Goal: Information Seeking & Learning: Check status

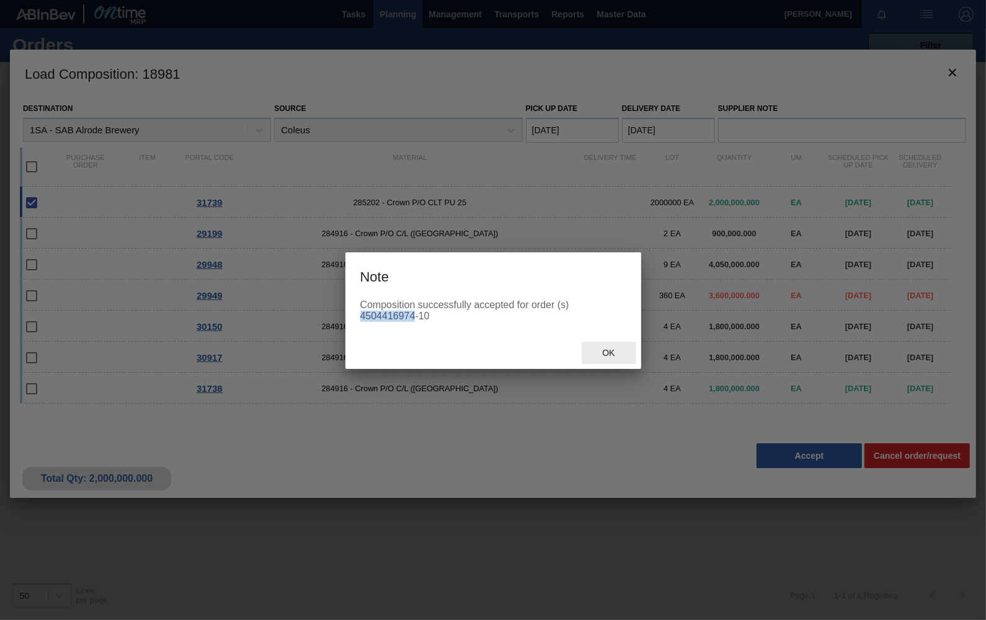
click at [609, 349] on span "Ok" at bounding box center [609, 353] width 32 height 10
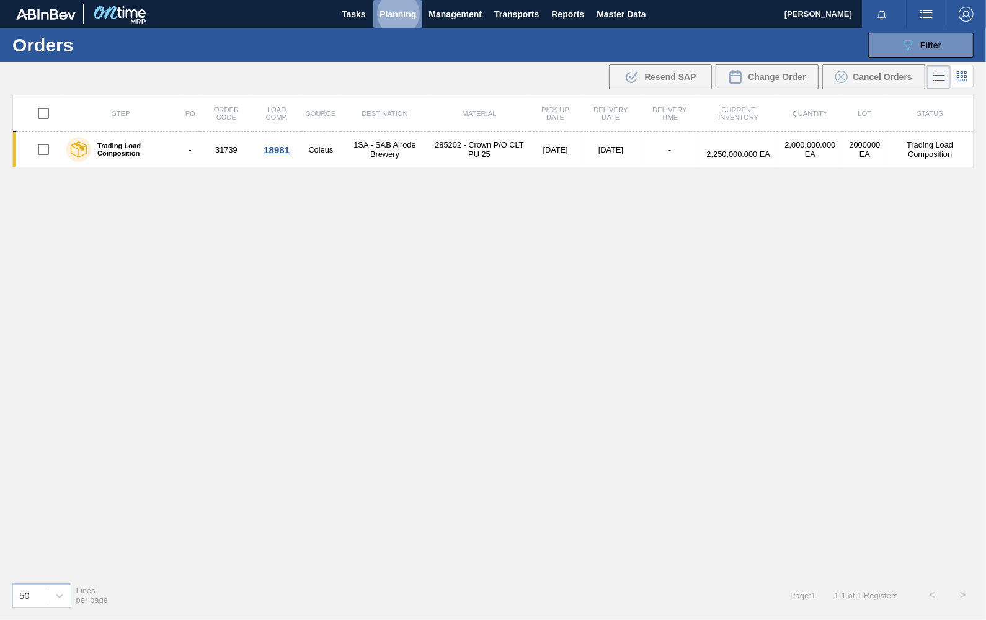
click at [389, 11] on span "Planning" at bounding box center [398, 14] width 37 height 15
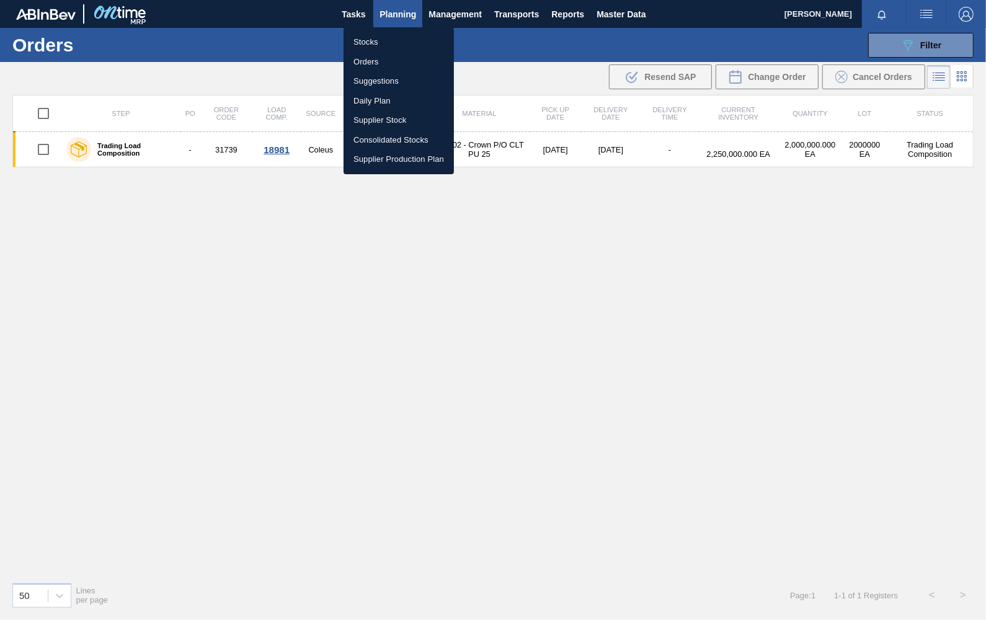
click at [374, 65] on li "Orders" at bounding box center [399, 62] width 110 height 20
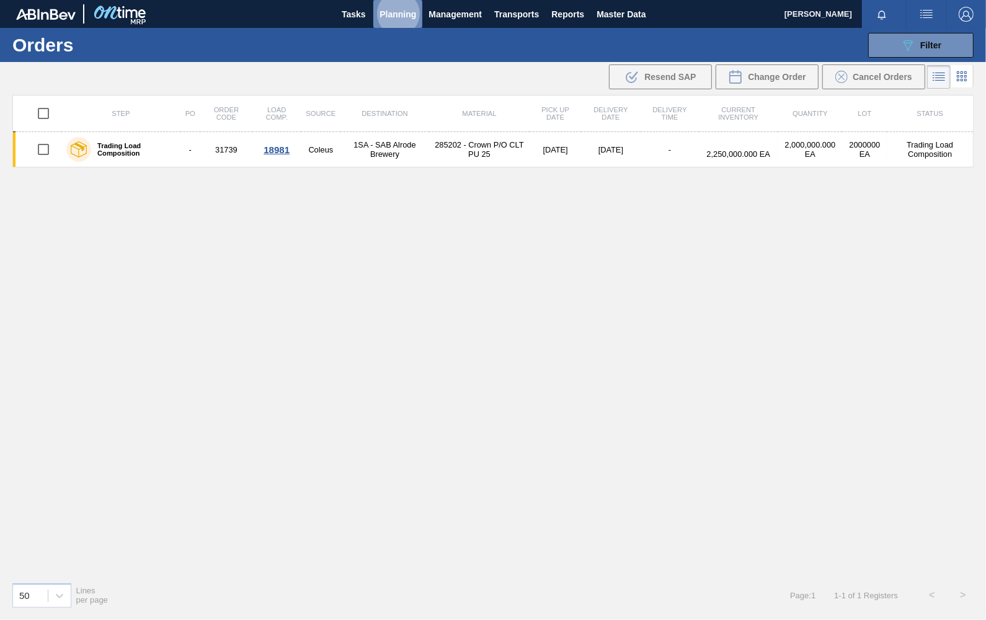
click at [391, 9] on span "Planning" at bounding box center [398, 14] width 37 height 15
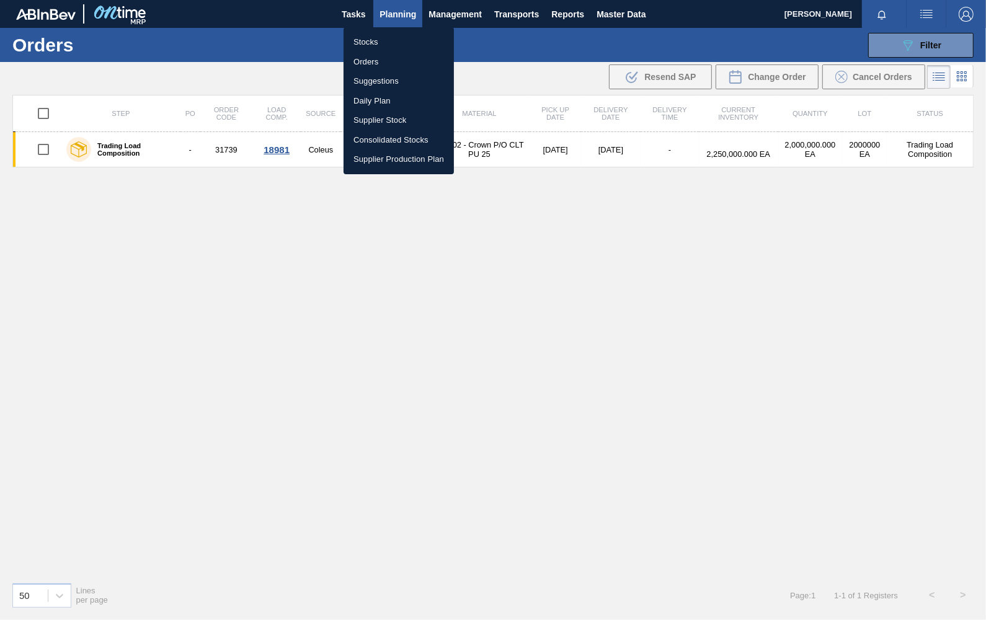
click at [367, 43] on li "Stocks" at bounding box center [399, 42] width 110 height 20
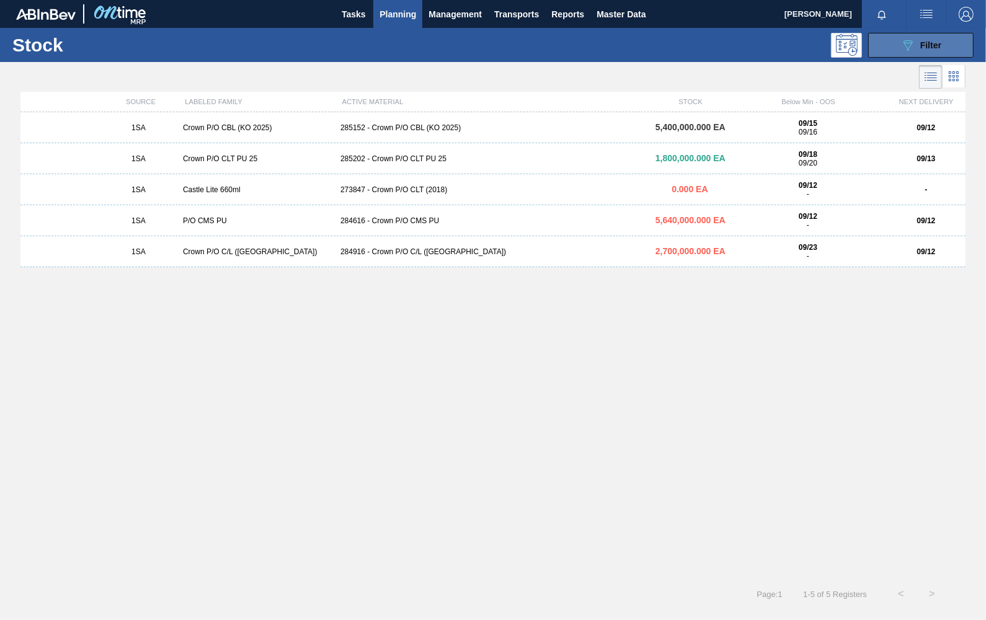
click at [950, 46] on button "089F7B8B-B2A5-4AFE-B5C0-19BA573D28AC Filter" at bounding box center [921, 45] width 105 height 25
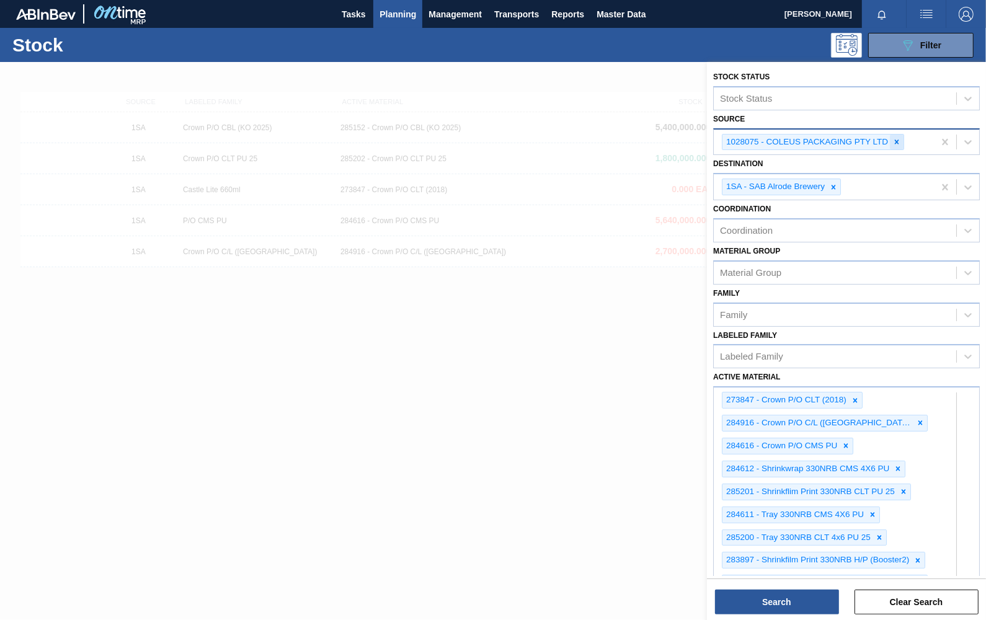
click at [899, 141] on icon at bounding box center [897, 142] width 9 height 9
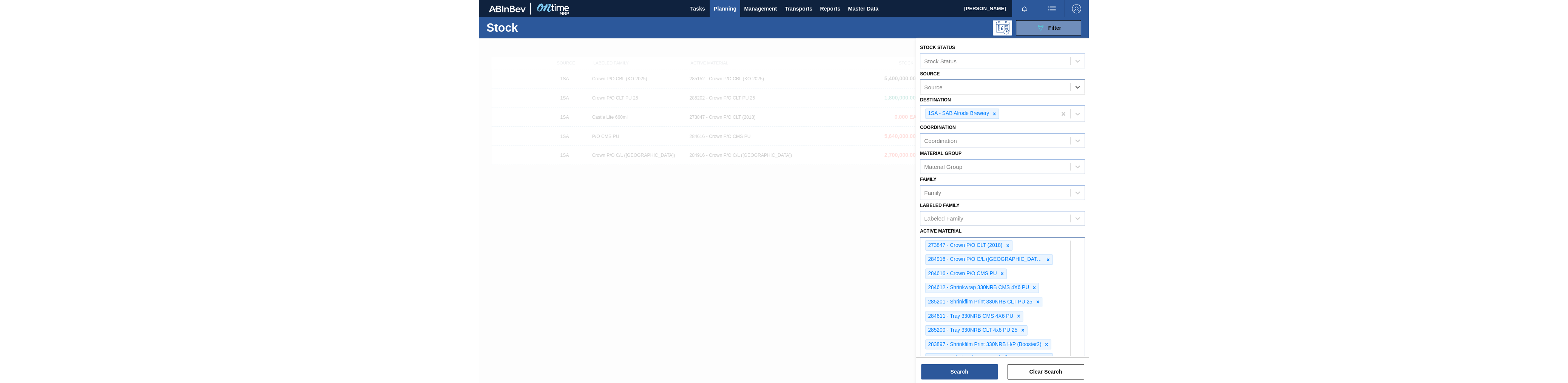
scroll to position [278, 0]
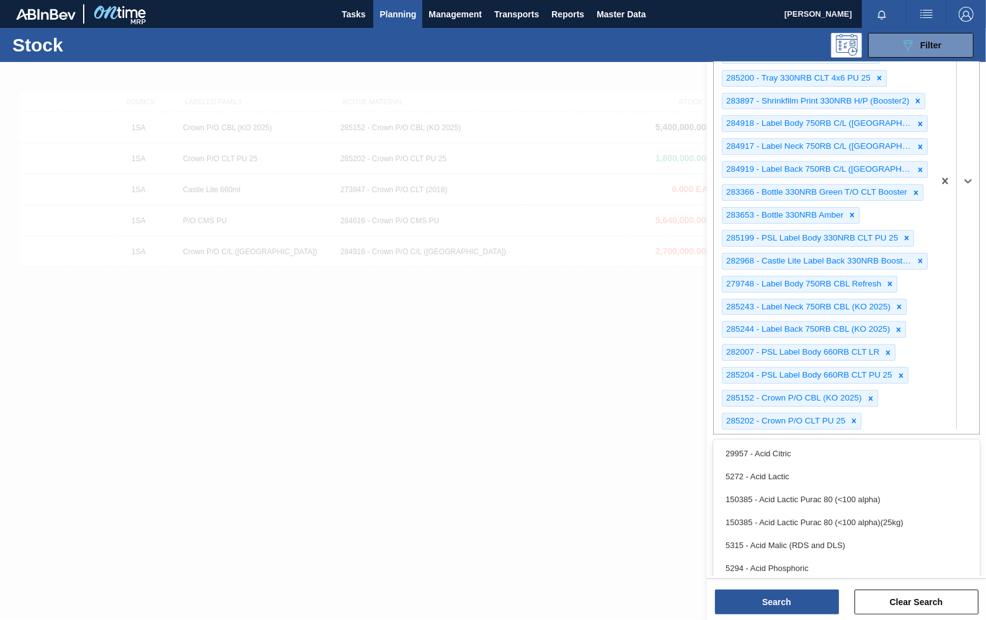
click at [909, 405] on div "273847 - Crown P/O CLT (2018) 284916 - Crown P/O C/L (Hogwarts) 284616 - Crown …" at bounding box center [824, 181] width 220 height 506
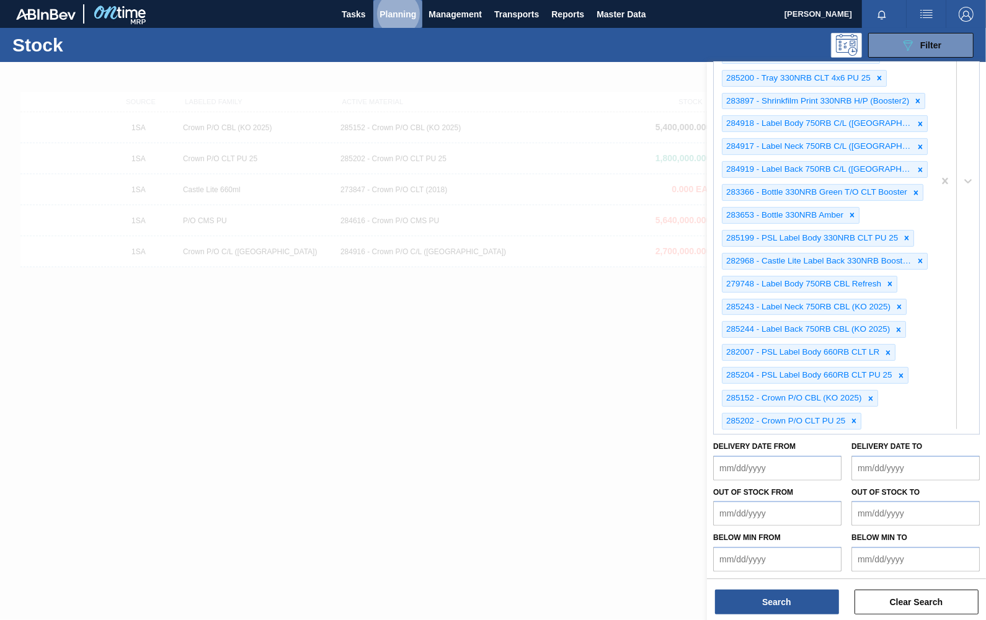
click at [411, 17] on span "Planning" at bounding box center [398, 14] width 37 height 15
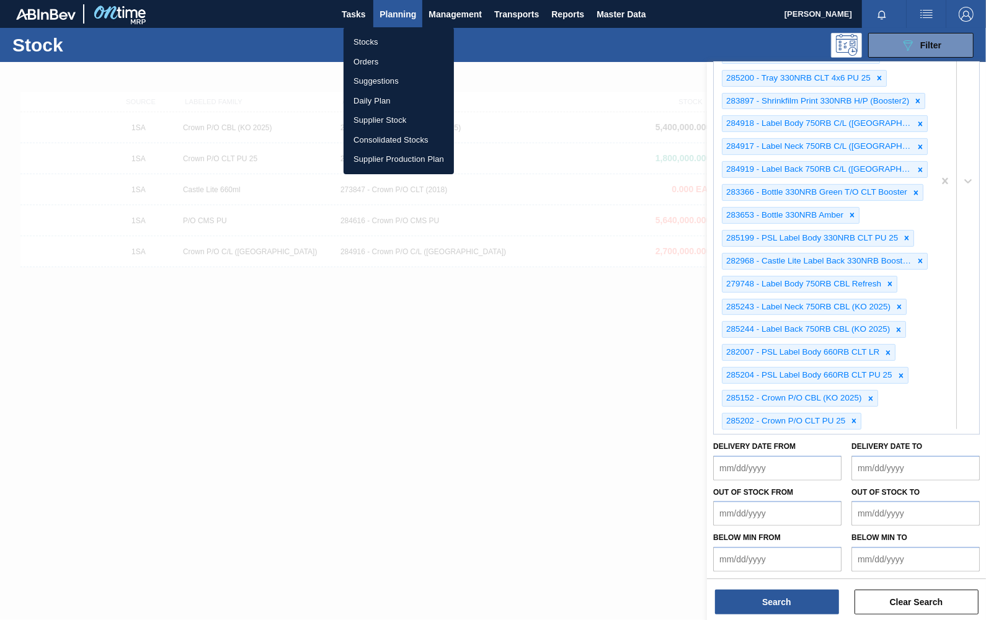
click at [452, 17] on div at bounding box center [493, 310] width 986 height 620
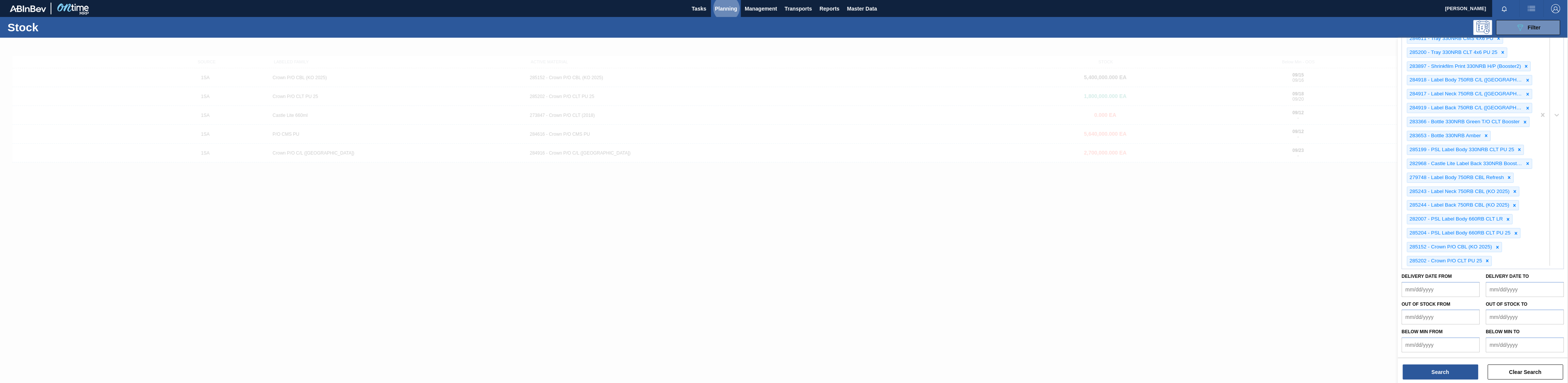
scroll to position [271, 0]
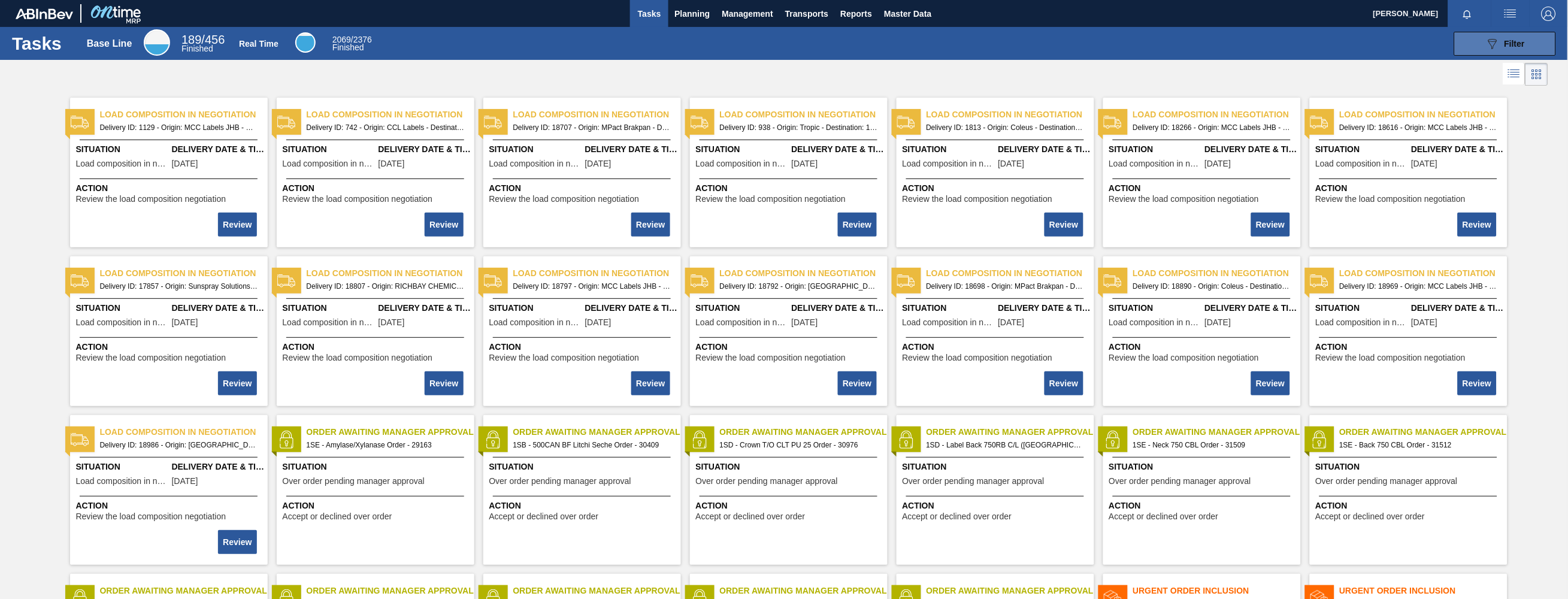
click at [1516, 49] on div "089F7B8B-B2A5-4AFE-B5C0-19BA573D28AC Filter" at bounding box center [1505, 43] width 40 height 14
